Goal: Information Seeking & Learning: Learn about a topic

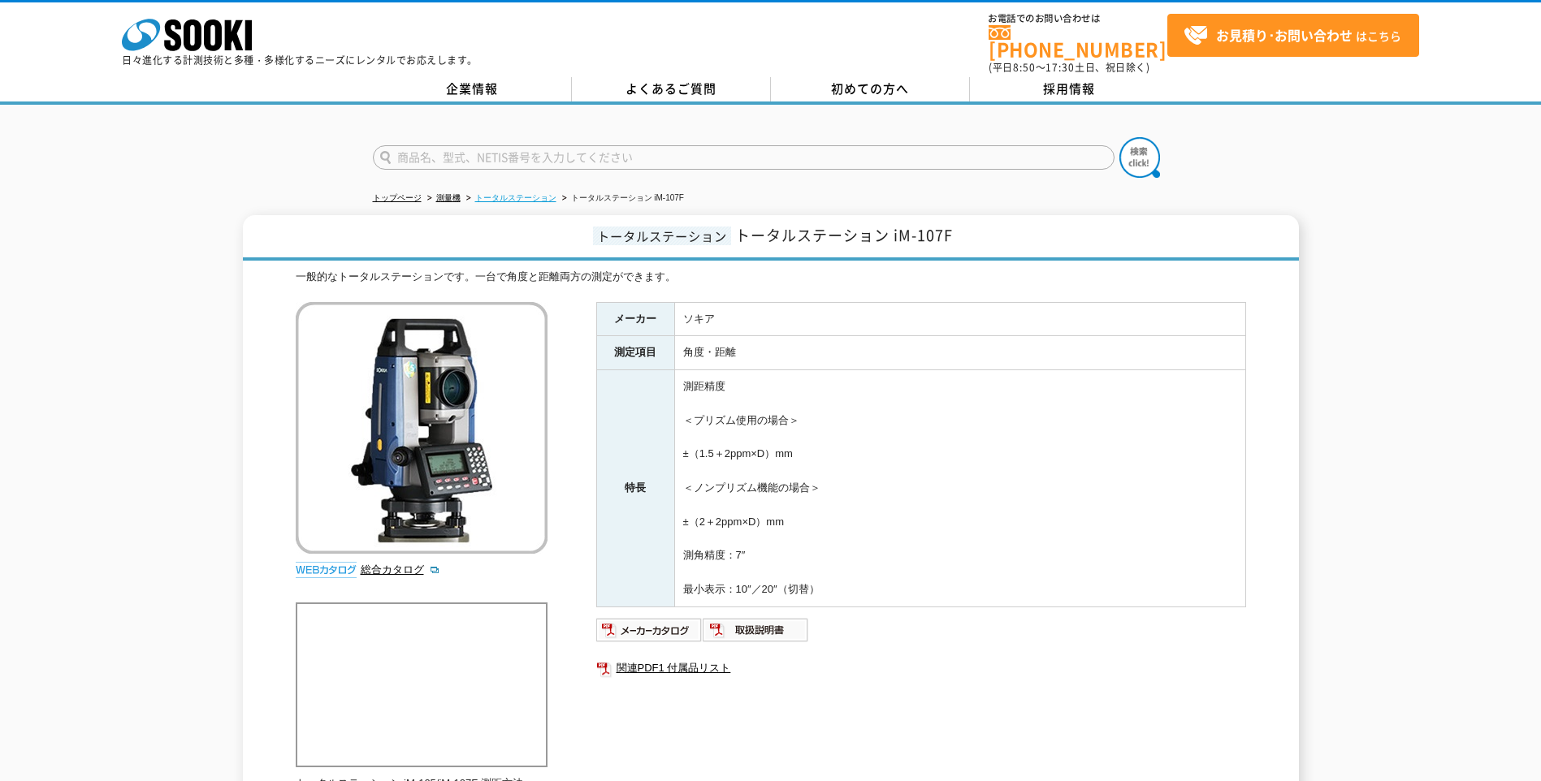
click at [545, 193] on link "トータルステーション" at bounding box center [515, 197] width 81 height 9
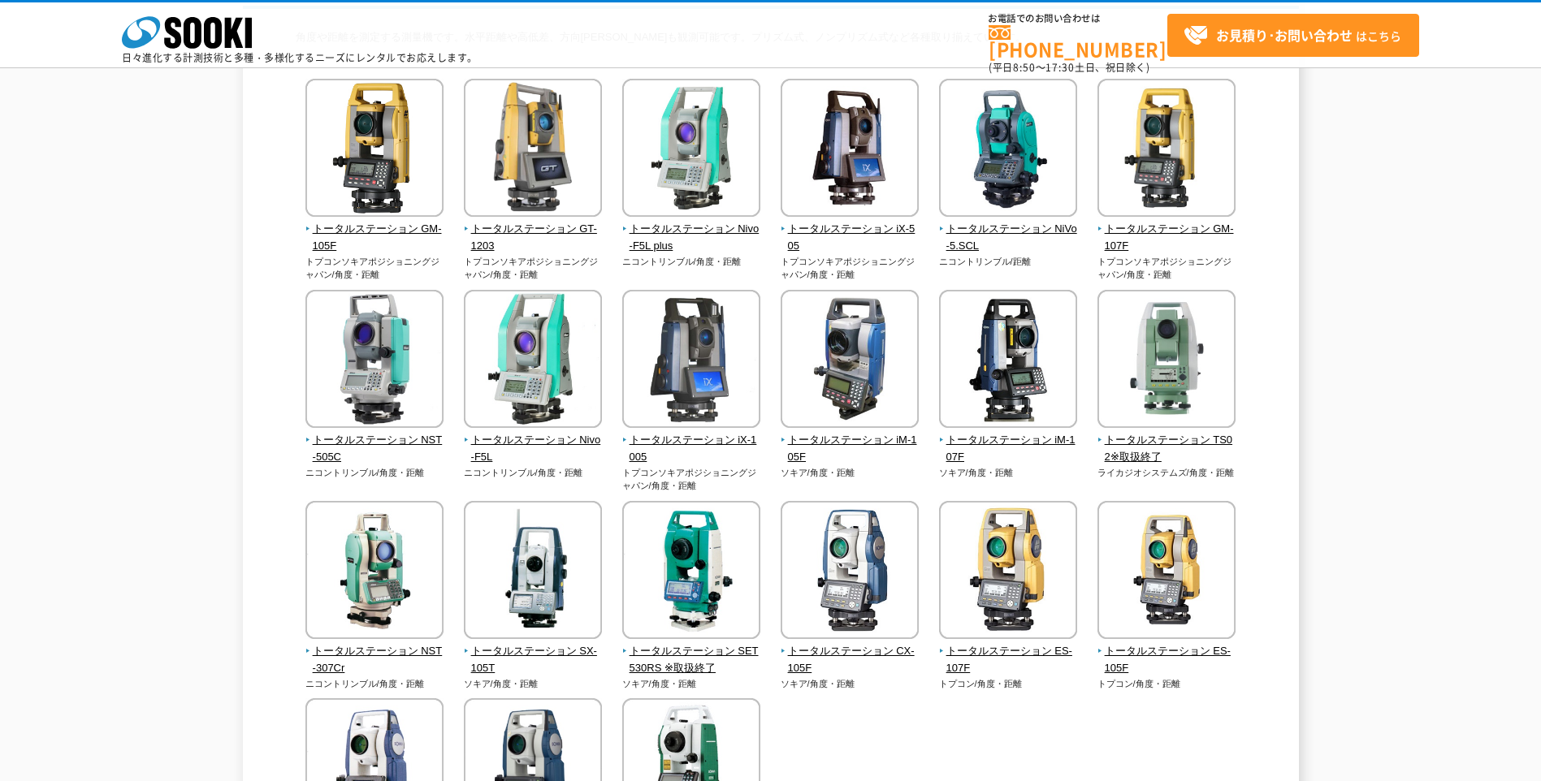
scroll to position [189, 0]
